Goal: Task Accomplishment & Management: Manage account settings

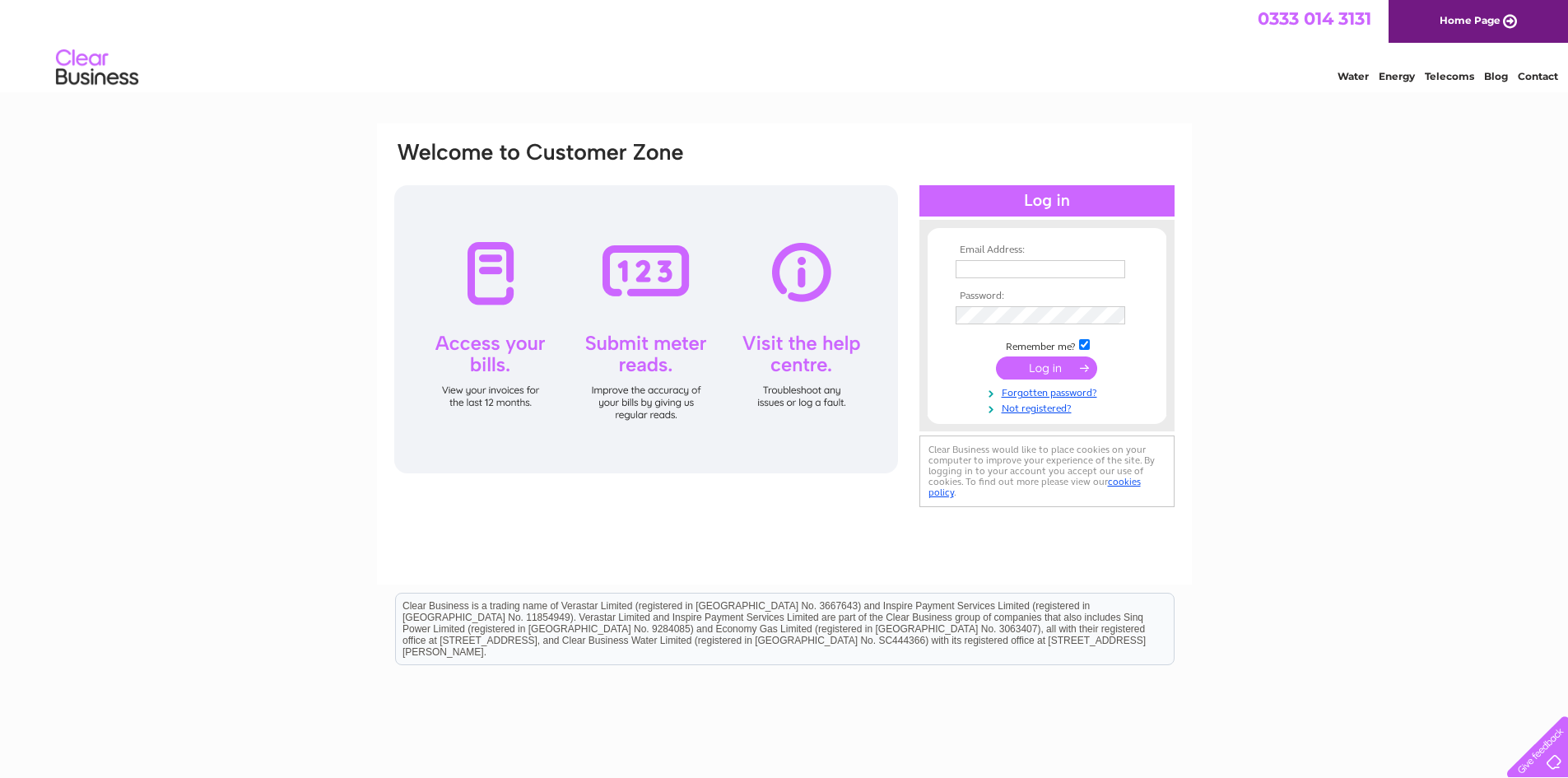
type input "[EMAIL_ADDRESS][DOMAIN_NAME]"
click at [1058, 365] on input "submit" at bounding box center [1046, 368] width 101 height 23
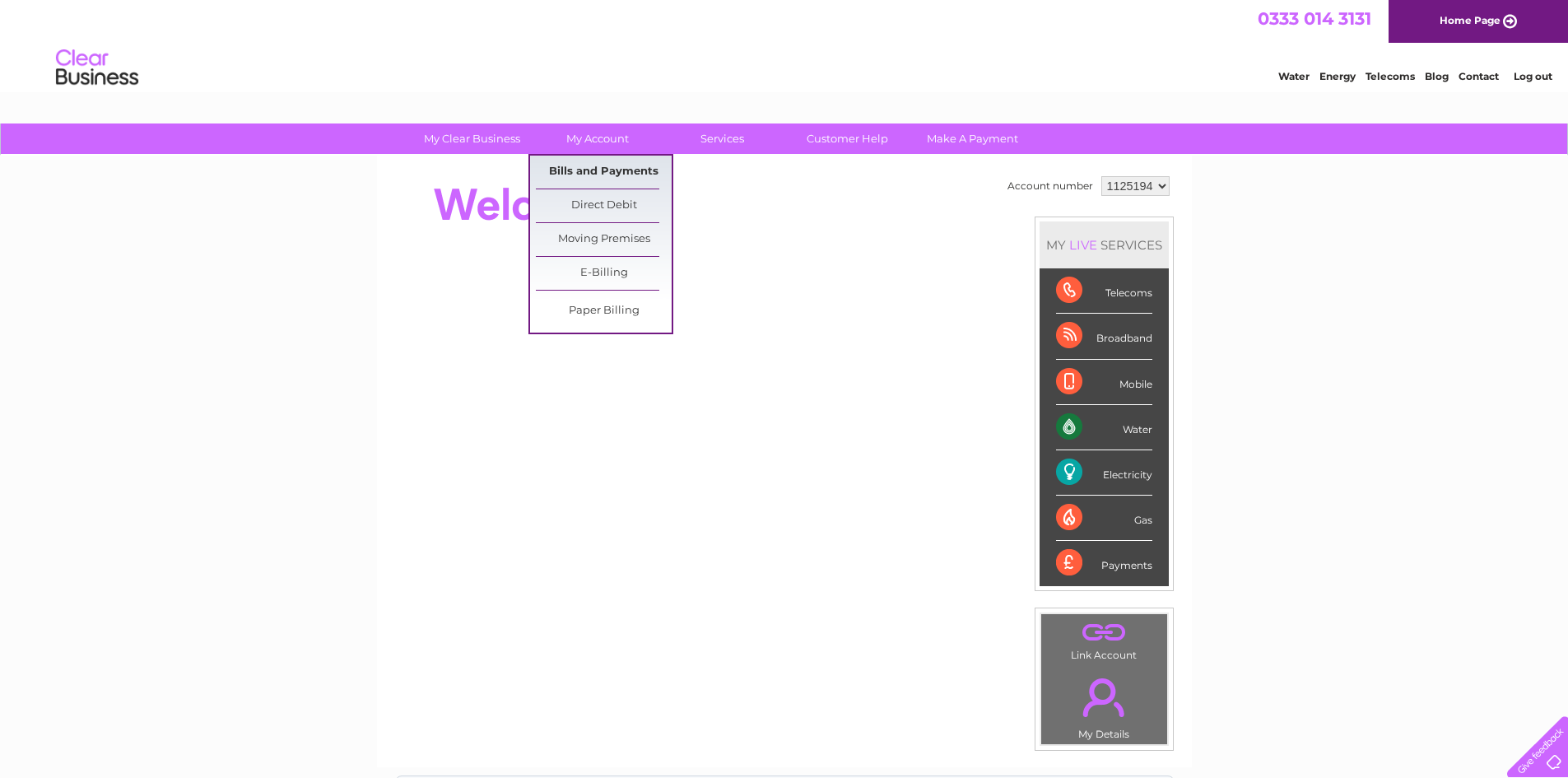
click at [595, 172] on link "Bills and Payments" at bounding box center [603, 171] width 136 height 33
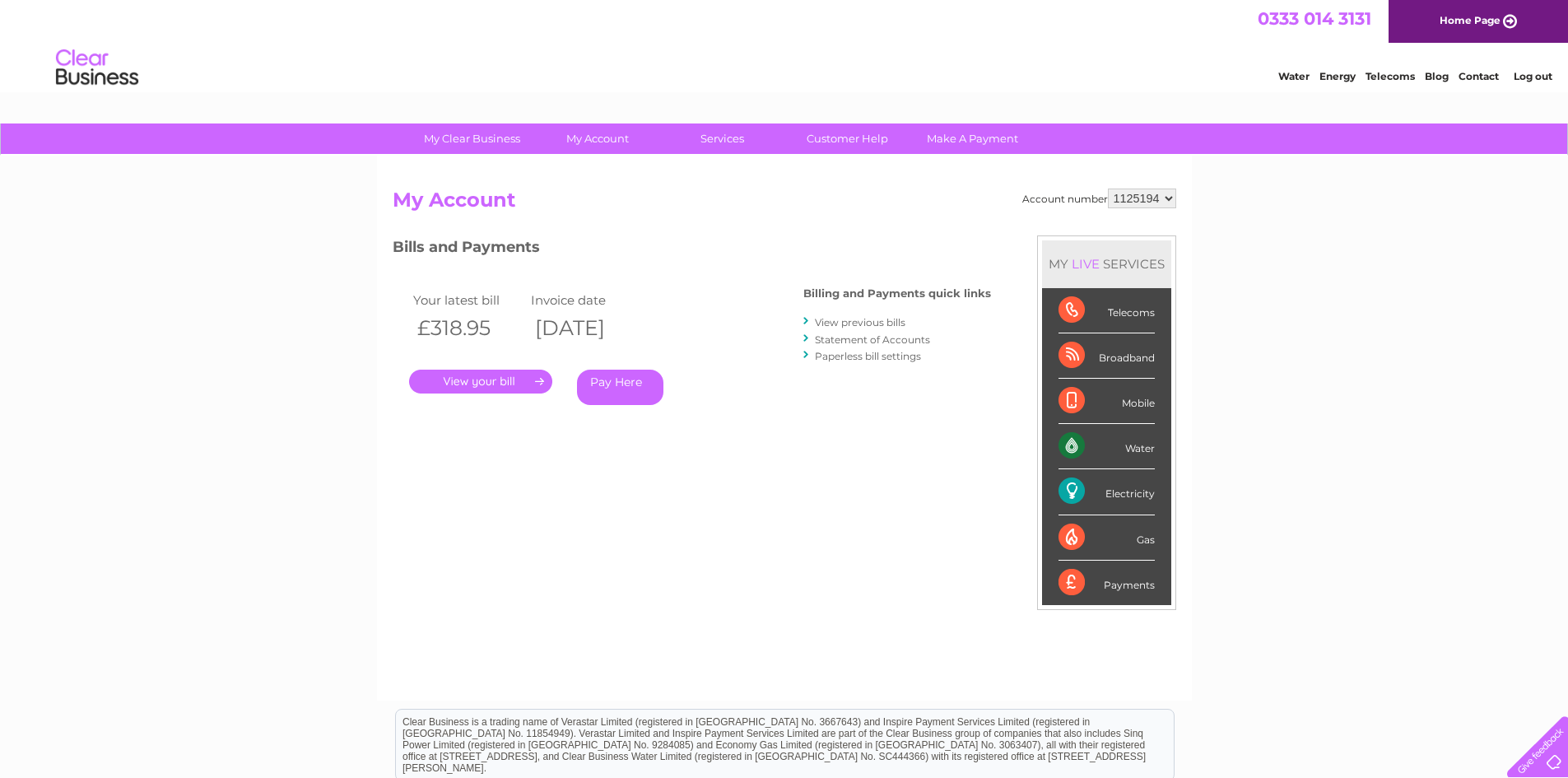
click at [507, 390] on link "." at bounding box center [480, 382] width 144 height 24
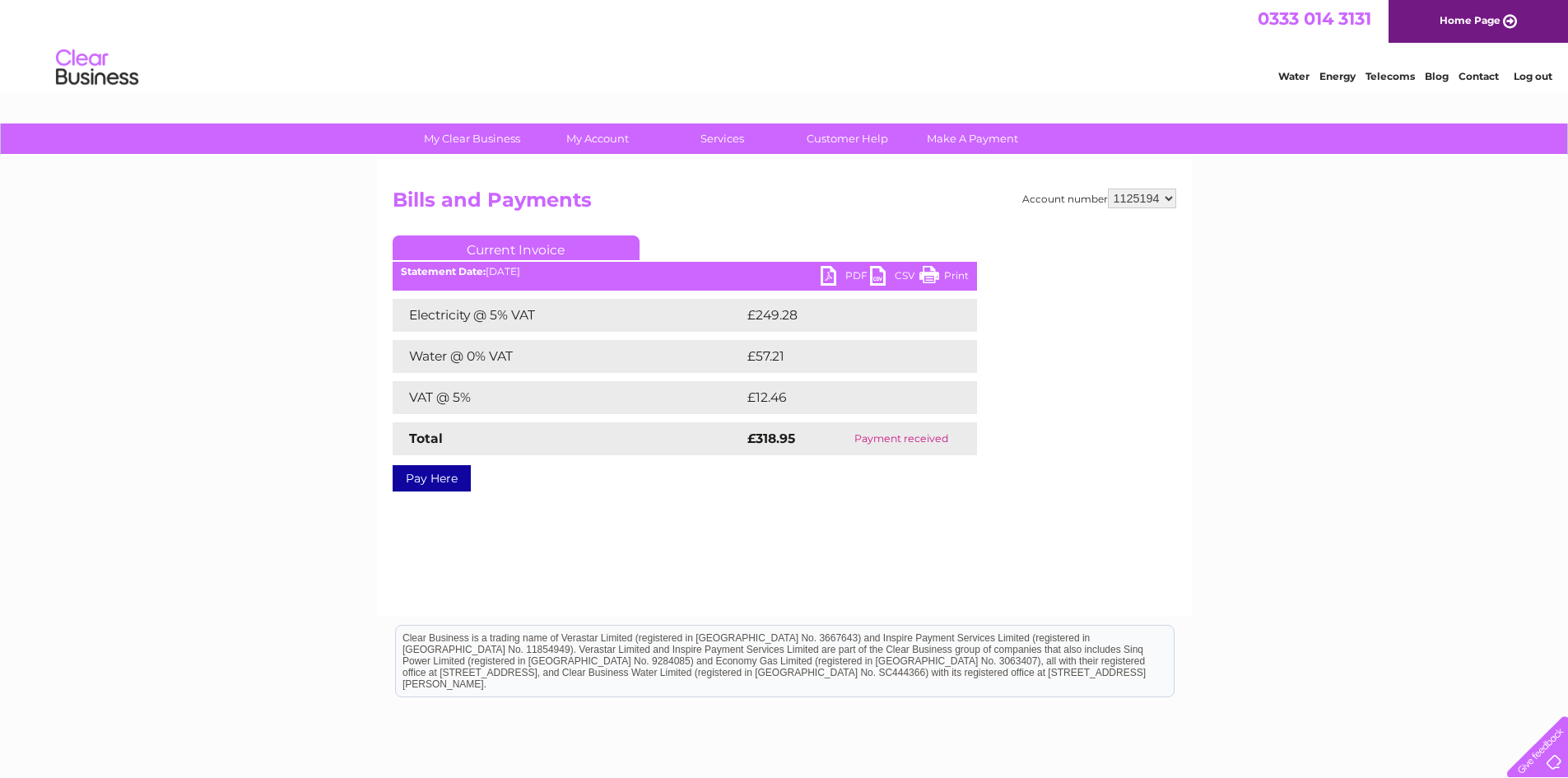
click at [834, 277] on link "PDF" at bounding box center [845, 278] width 50 height 24
